Goal: Task Accomplishment & Management: Manage account settings

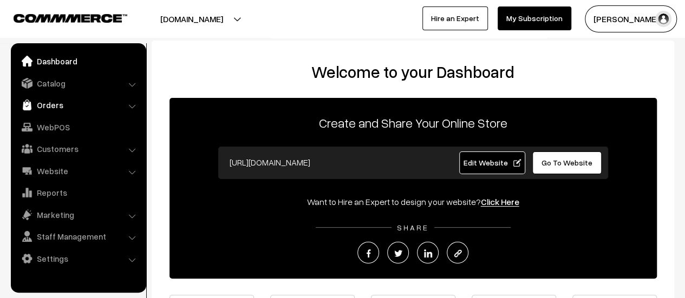
click at [53, 104] on link "Orders" at bounding box center [78, 104] width 129 height 19
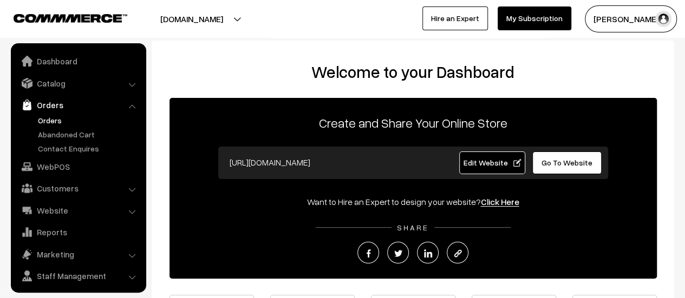
click at [50, 118] on link "Orders" at bounding box center [88, 120] width 107 height 11
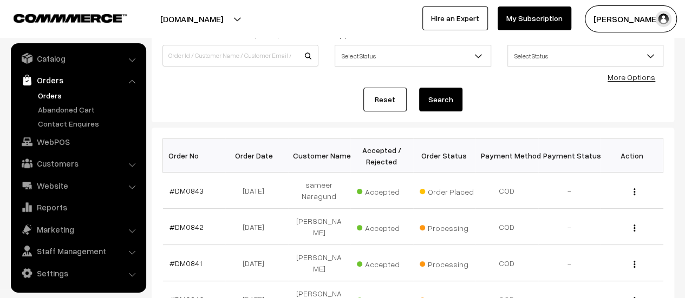
scroll to position [82, 0]
click at [194, 187] on link "#DM0843" at bounding box center [186, 190] width 34 height 9
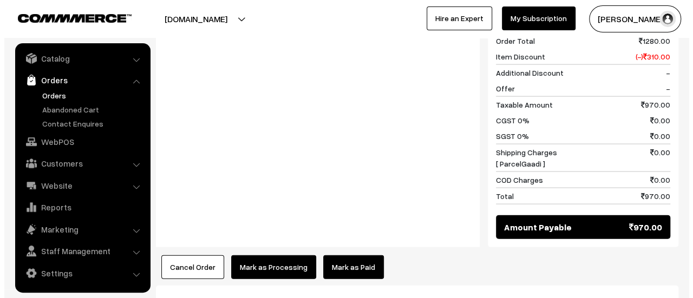
scroll to position [1215, 0]
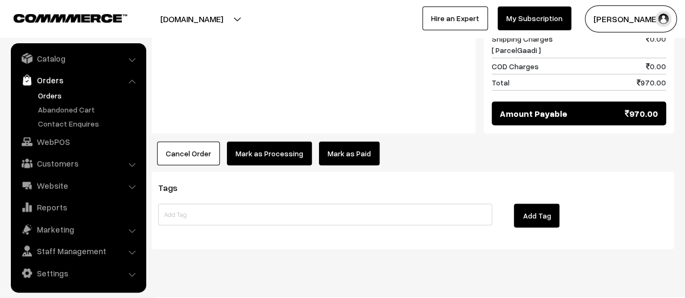
click at [273, 142] on button "Mark as Processing" at bounding box center [269, 154] width 85 height 24
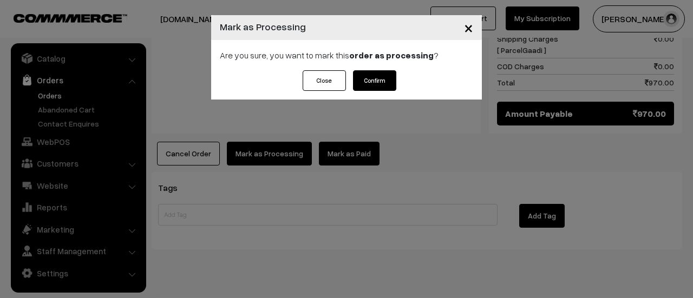
click at [370, 75] on button "Confirm" at bounding box center [374, 80] width 43 height 21
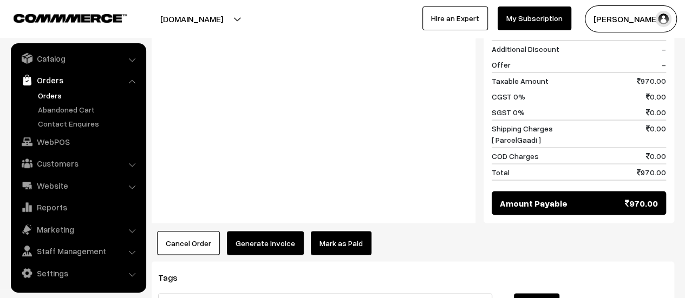
scroll to position [1073, 0]
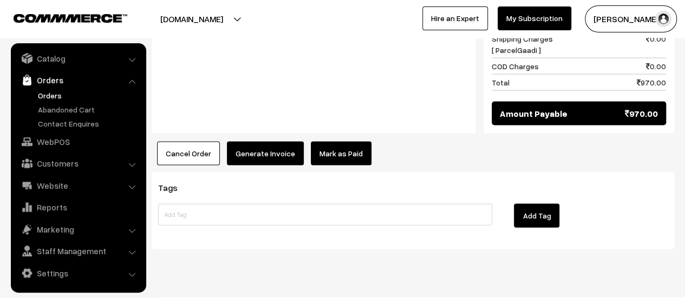
click at [251, 142] on button "Generate Invoice" at bounding box center [265, 154] width 77 height 24
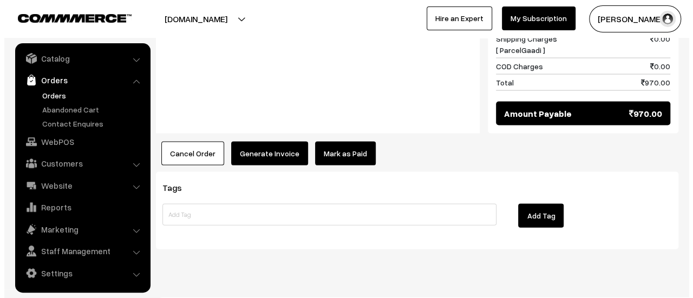
scroll to position [1074, 0]
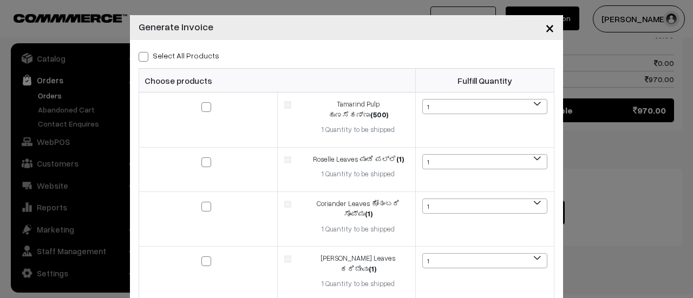
click at [139, 60] on span at bounding box center [144, 57] width 10 height 10
click at [139, 58] on input "Select All Products" at bounding box center [142, 54] width 7 height 7
checkbox input "true"
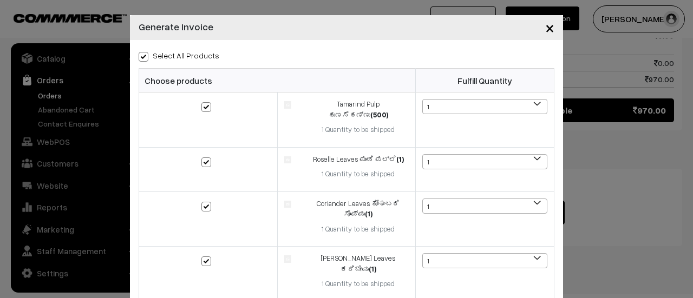
checkbox input "true"
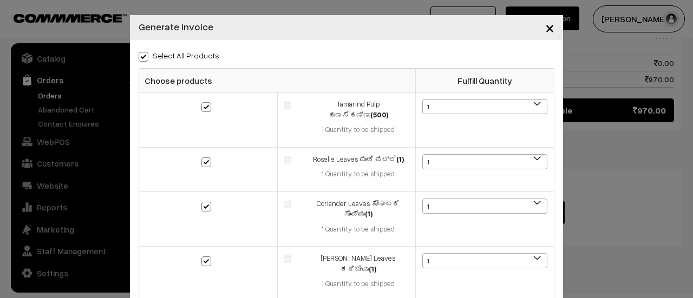
checkbox input "true"
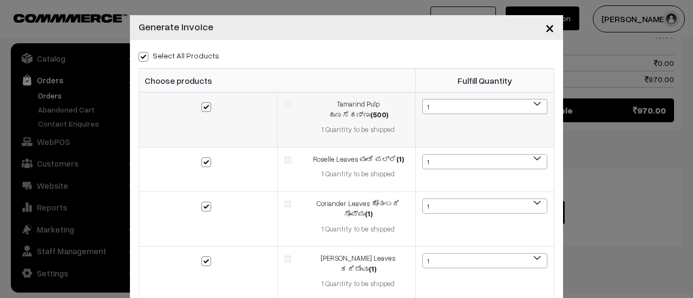
scroll to position [468, 0]
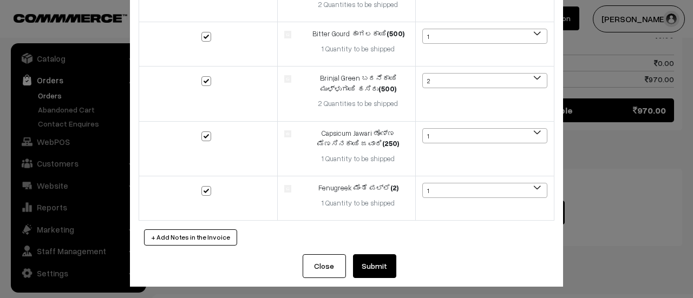
click at [370, 260] on button "Submit" at bounding box center [374, 266] width 43 height 24
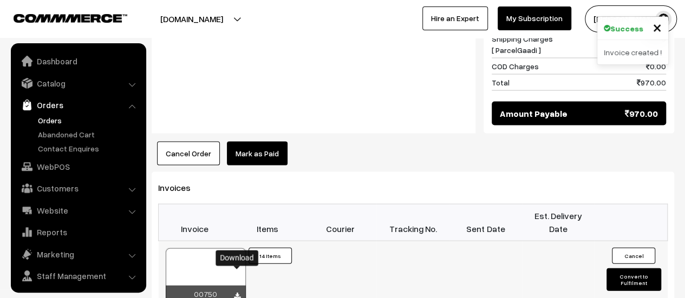
scroll to position [25, 0]
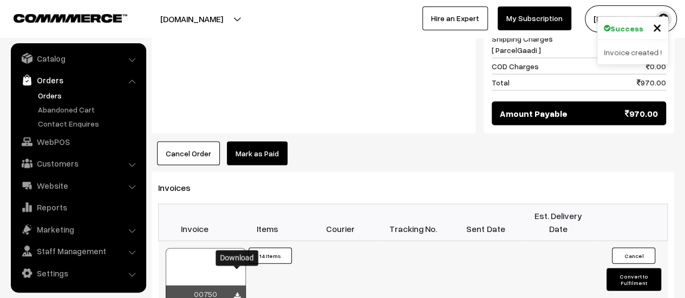
click at [237, 293] on icon at bounding box center [237, 296] width 6 height 7
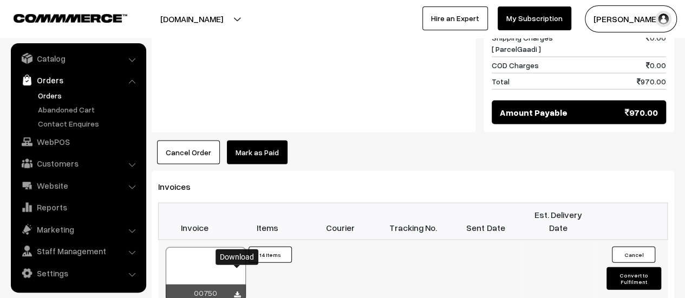
click at [238, 292] on icon at bounding box center [237, 295] width 6 height 7
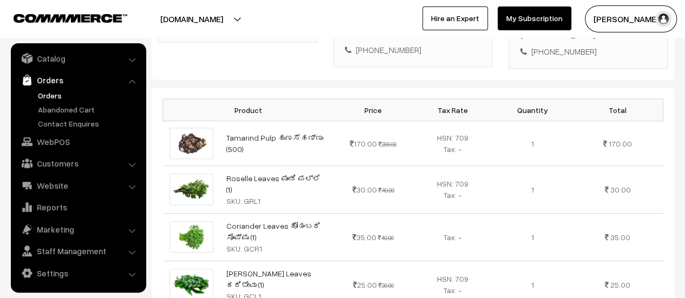
scroll to position [0, 0]
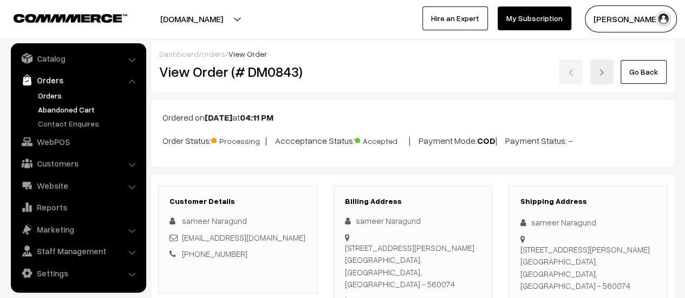
click at [62, 110] on link "Abandoned Cart" at bounding box center [88, 109] width 107 height 11
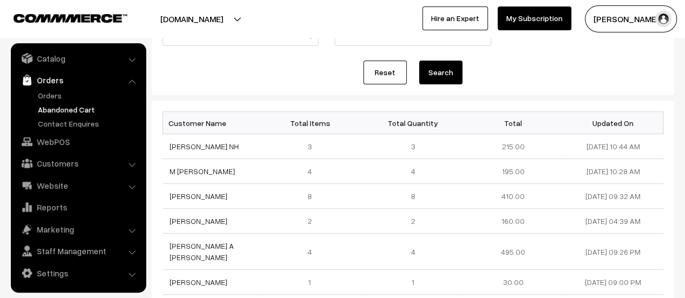
scroll to position [102, 0]
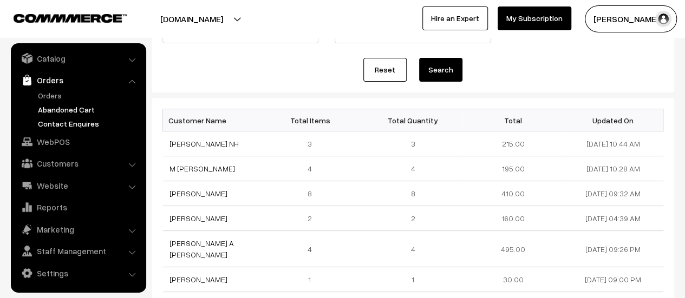
click at [55, 121] on link "Contact Enquires" at bounding box center [88, 123] width 107 height 11
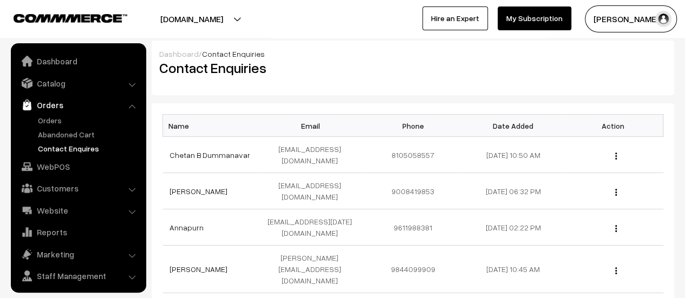
scroll to position [25, 0]
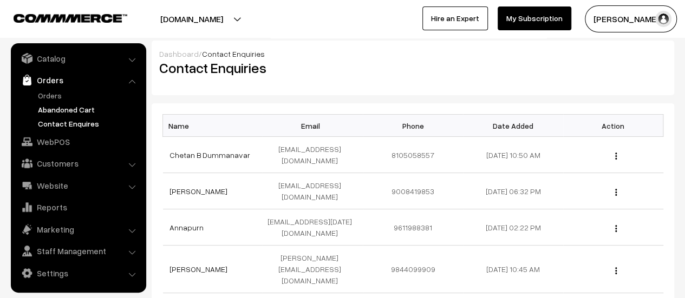
click at [64, 106] on link "Abandoned Cart" at bounding box center [88, 109] width 107 height 11
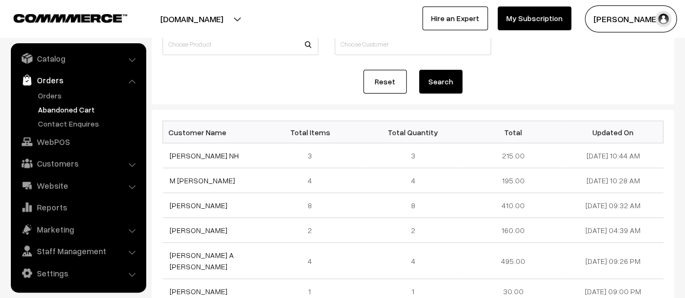
scroll to position [91, 0]
